Goal: Transaction & Acquisition: Register for event/course

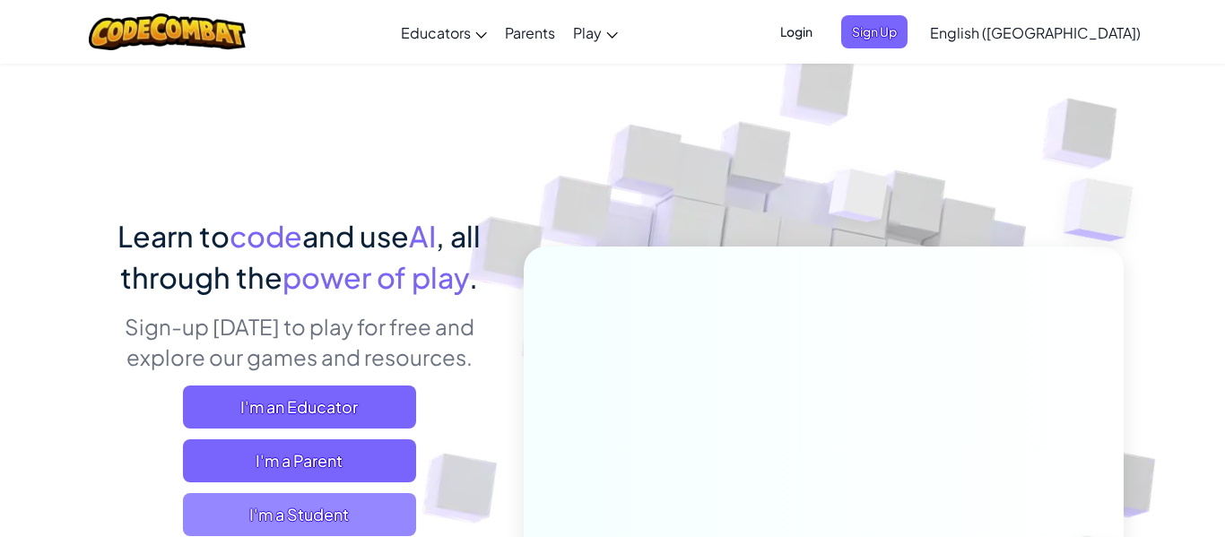
click at [362, 521] on span "I'm a Student" at bounding box center [299, 514] width 233 height 43
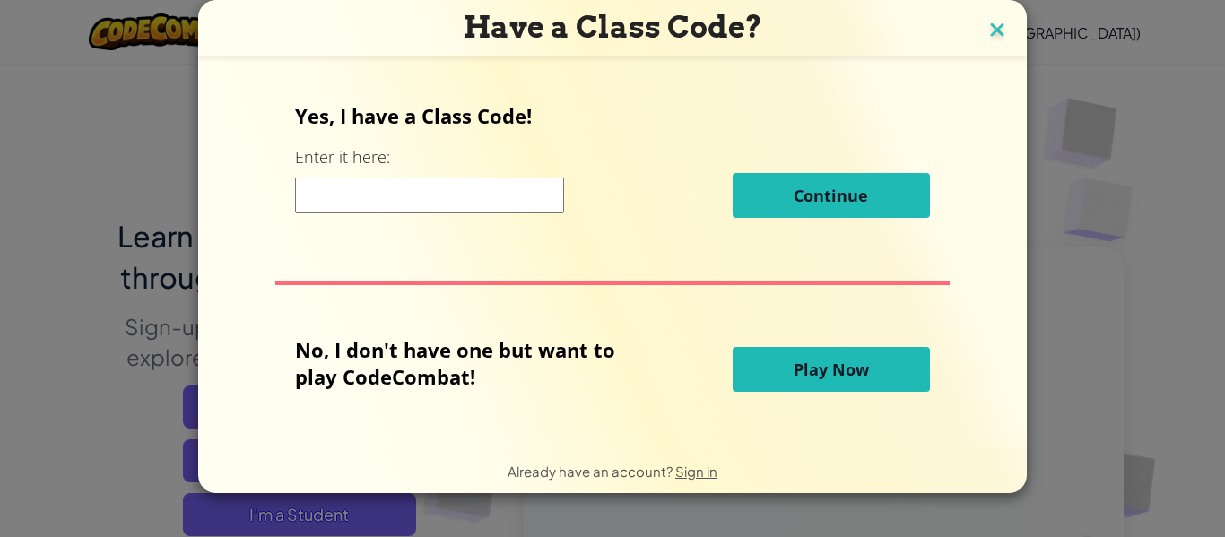
click at [998, 24] on img at bounding box center [996, 31] width 23 height 27
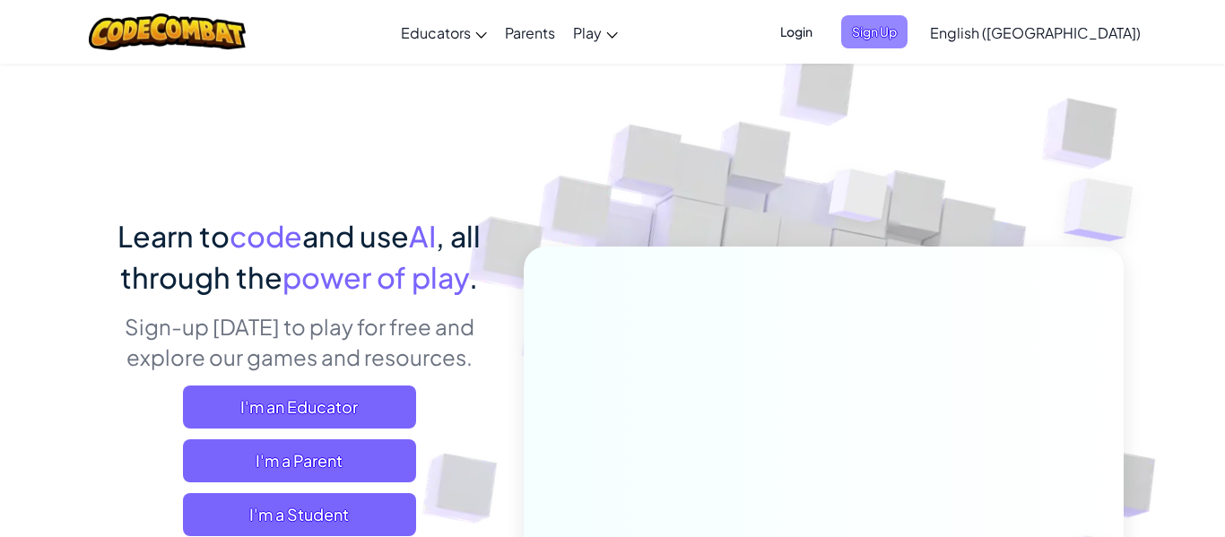
click at [907, 35] on span "Sign Up" at bounding box center [874, 31] width 66 height 33
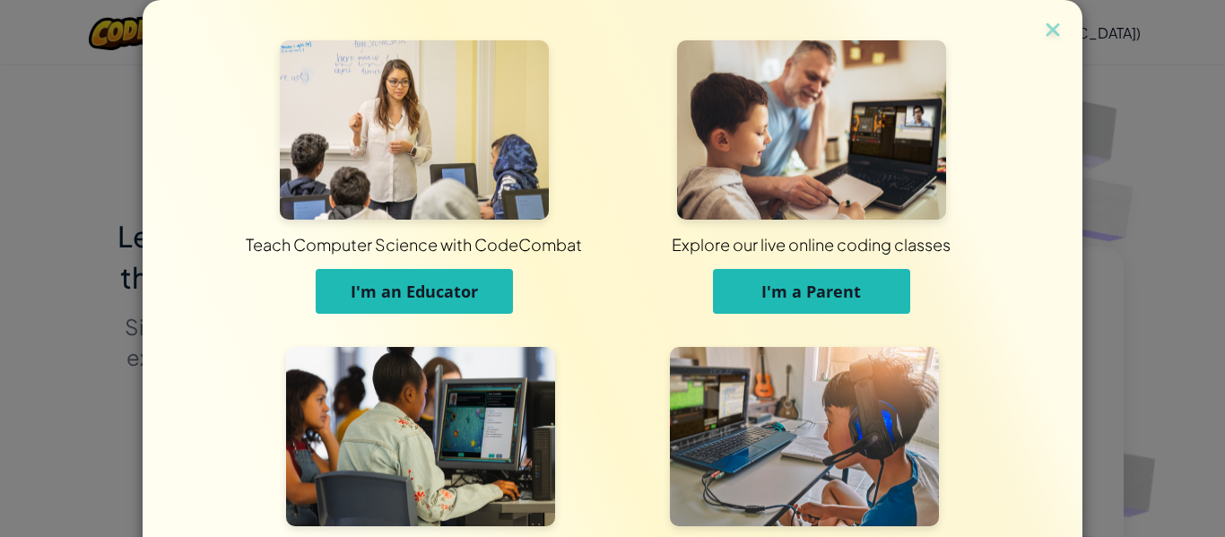
scroll to position [173, 0]
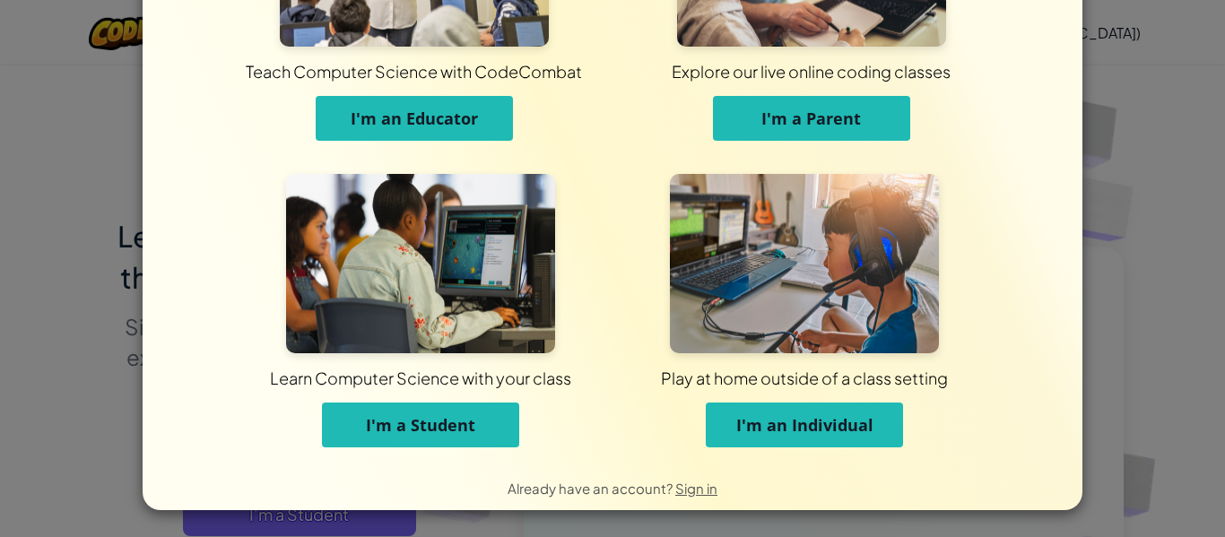
click at [506, 439] on button "I'm a Student" at bounding box center [420, 425] width 197 height 45
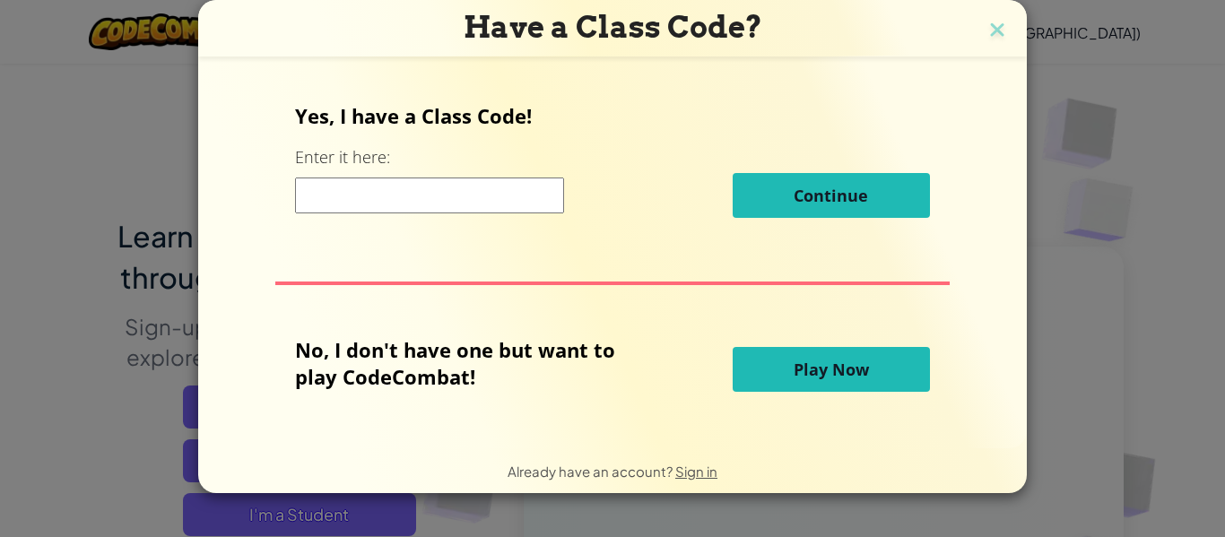
scroll to position [0, 0]
click at [103, 45] on div "Have a Class Code? Yes, I have a Class Code! Enter it here: Continue No, I don'…" at bounding box center [612, 268] width 1225 height 537
click at [1002, 30] on img at bounding box center [996, 31] width 23 height 27
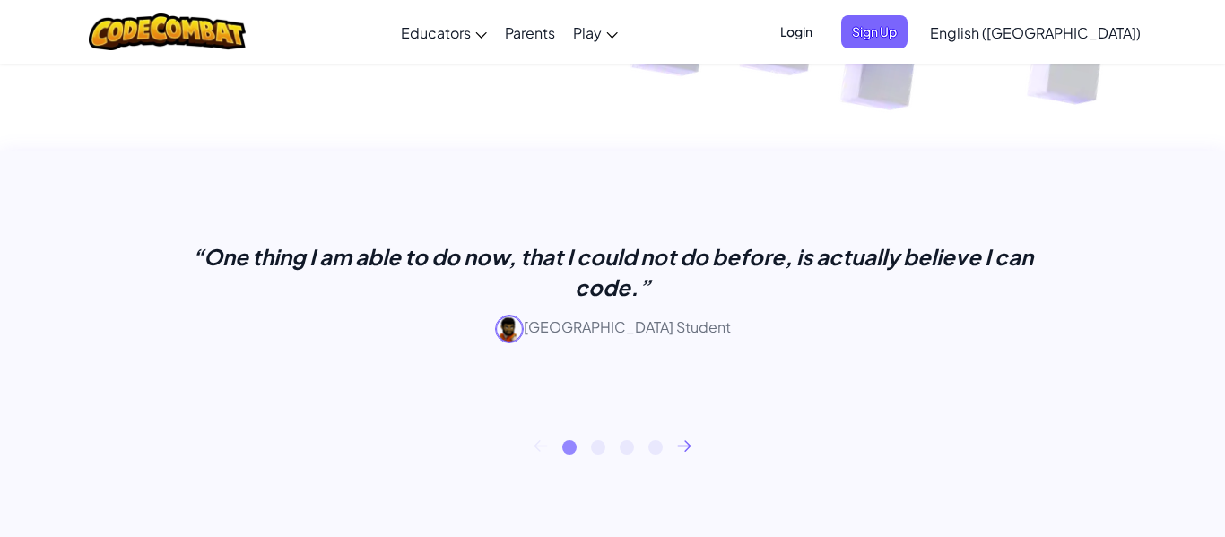
scroll to position [637, 0]
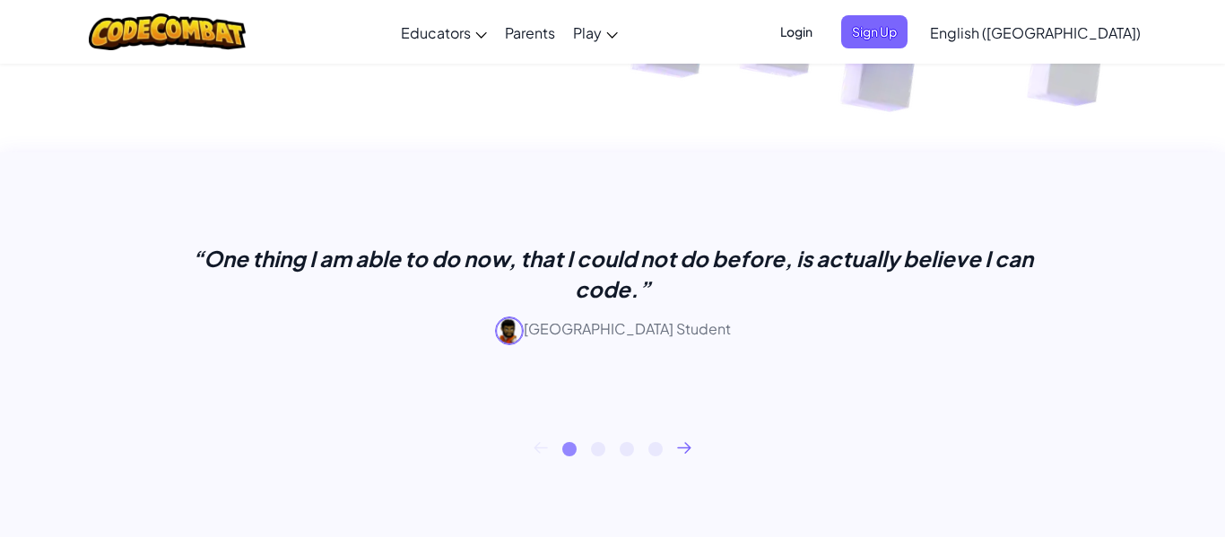
click at [685, 458] on div "“One thing I am able to do now, that I could not do before, is actually believe…" at bounding box center [612, 315] width 1022 height 327
click at [690, 447] on icon at bounding box center [684, 447] width 13 height 10
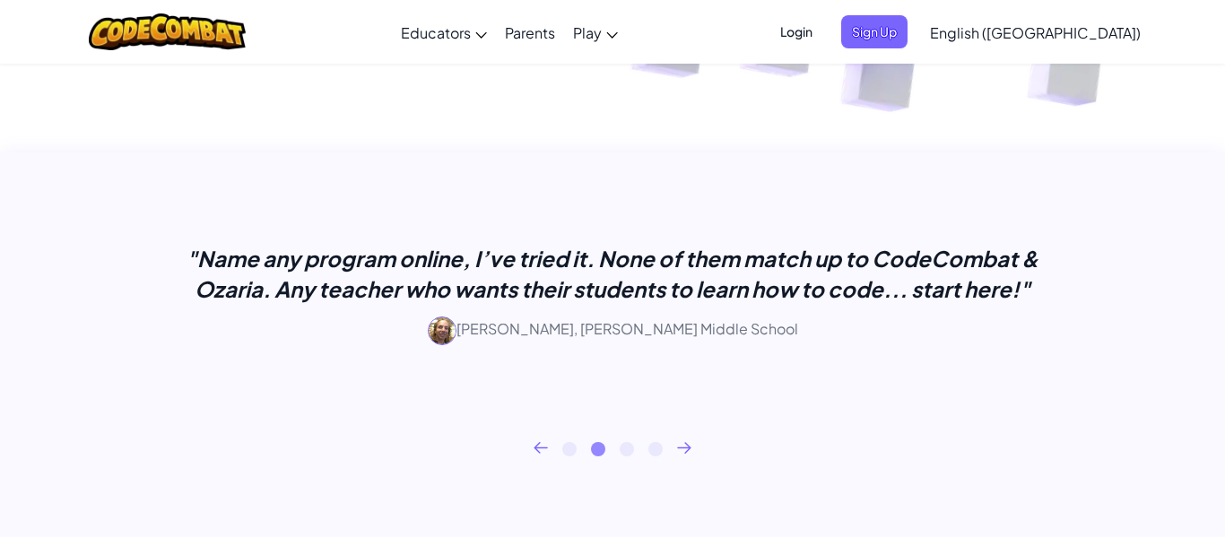
click at [690, 447] on icon at bounding box center [684, 447] width 13 height 10
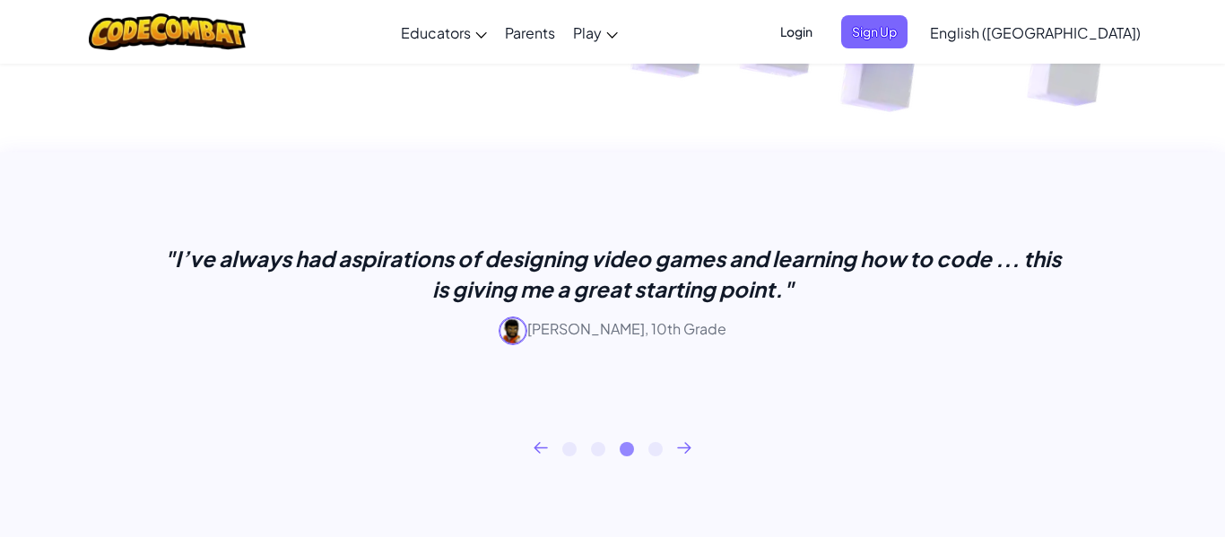
click at [690, 447] on icon at bounding box center [684, 447] width 13 height 10
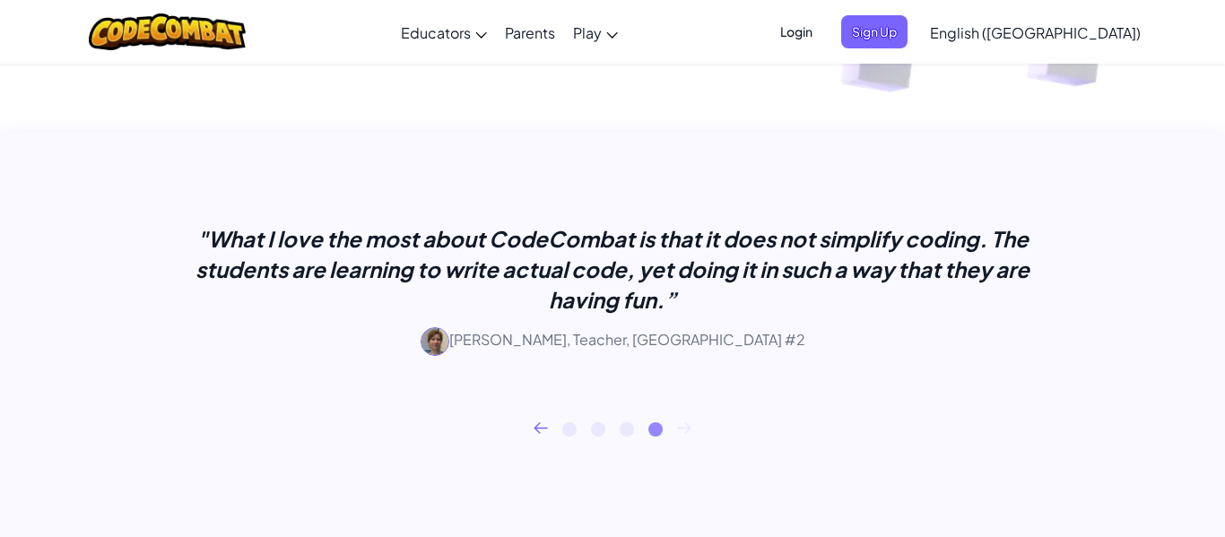
scroll to position [655, 0]
click at [539, 423] on icon at bounding box center [541, 429] width 14 height 12
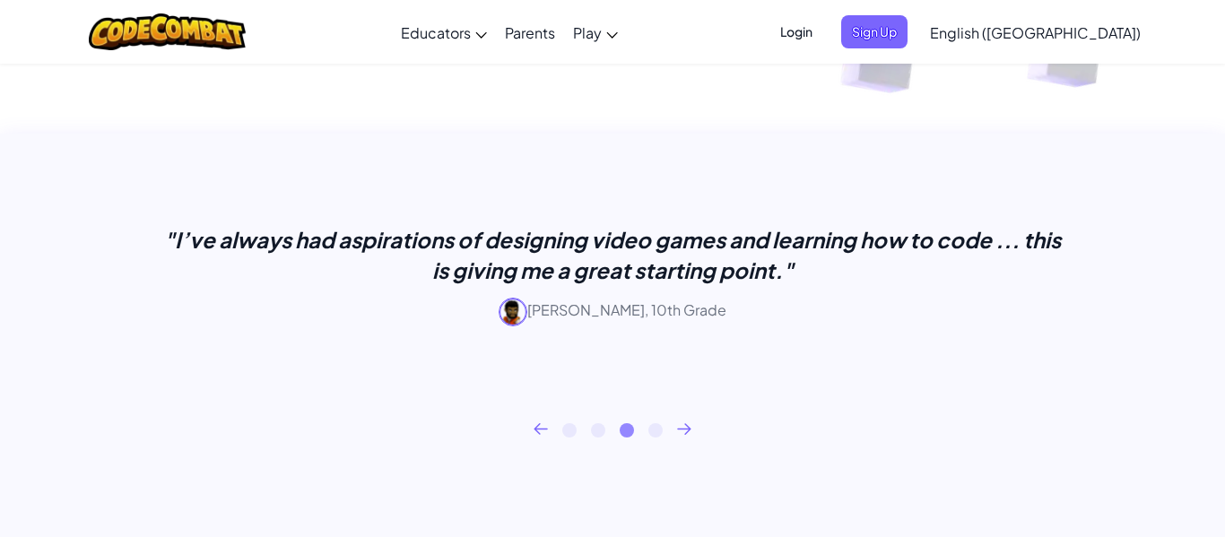
click at [539, 423] on icon at bounding box center [541, 429] width 14 height 12
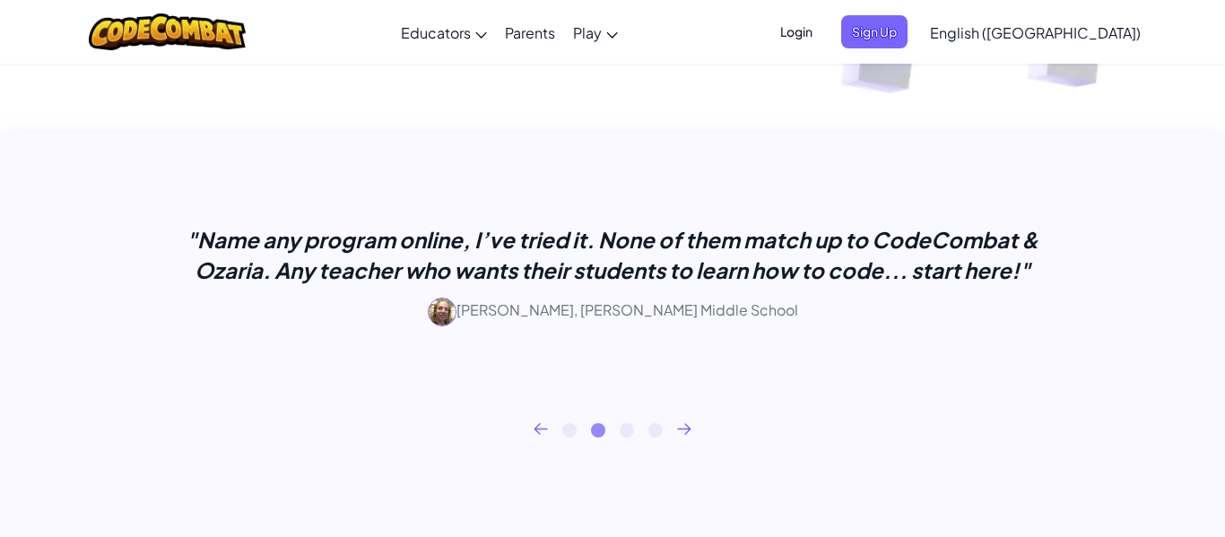
click at [539, 423] on icon at bounding box center [541, 429] width 14 height 12
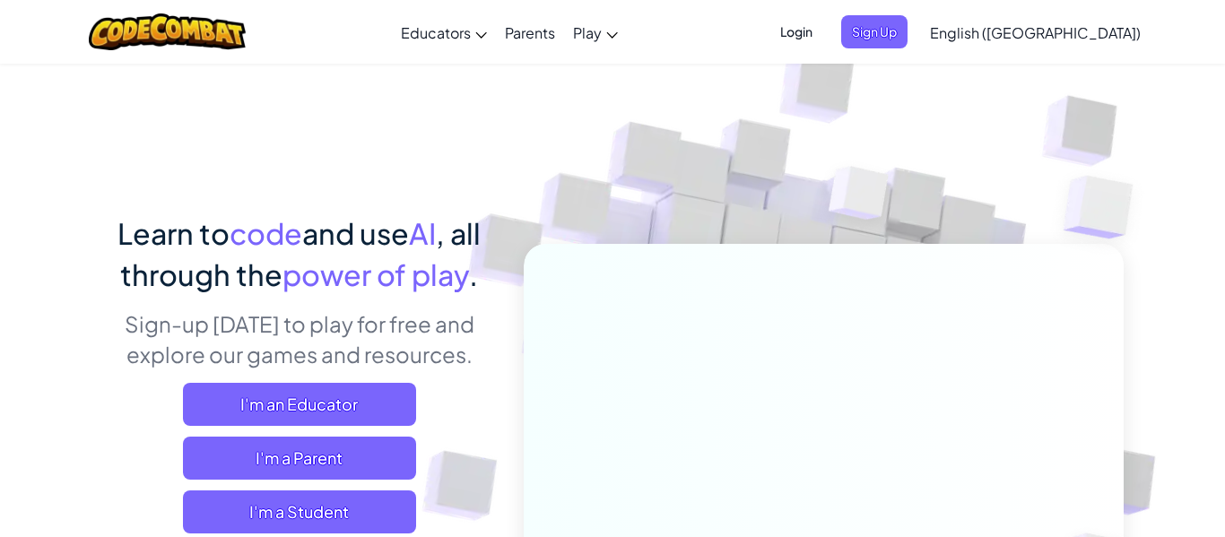
scroll to position [0, 0]
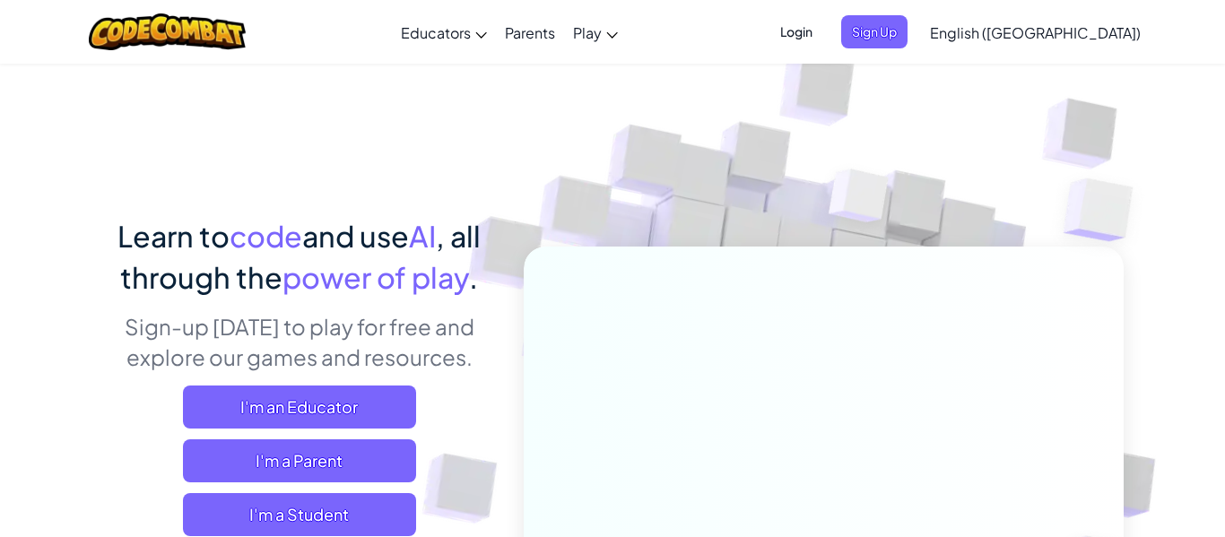
click at [823, 36] on span "Login" at bounding box center [796, 31] width 54 height 33
